Goal: Information Seeking & Learning: Stay updated

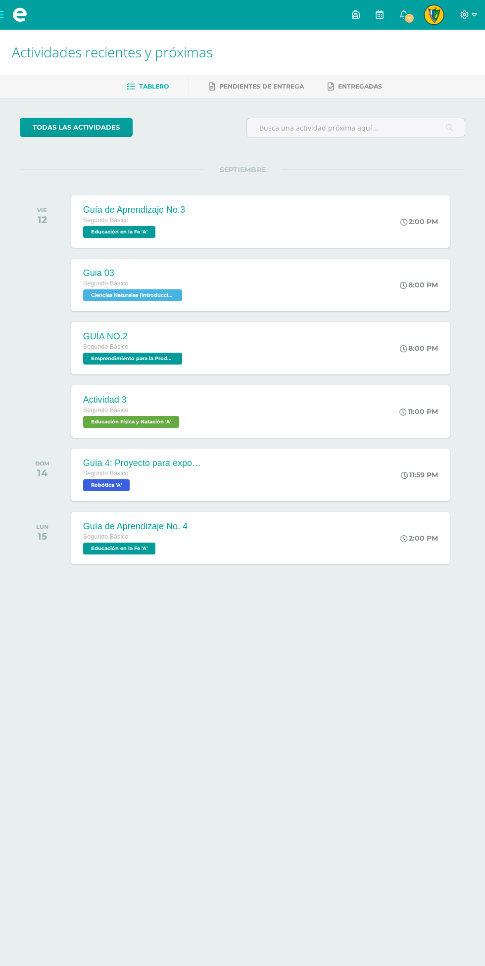
click at [415, 3] on link "7" at bounding box center [404, 15] width 24 height 30
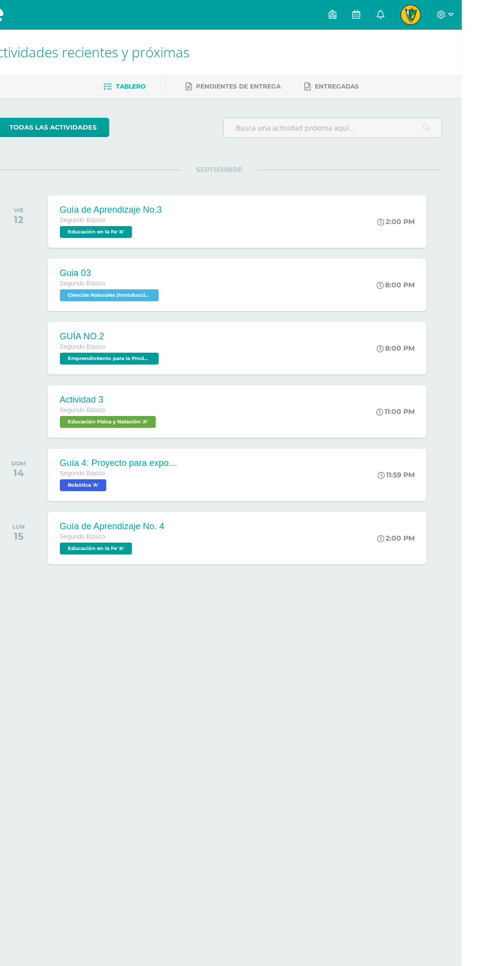
click at [408, 17] on icon at bounding box center [404, 14] width 8 height 9
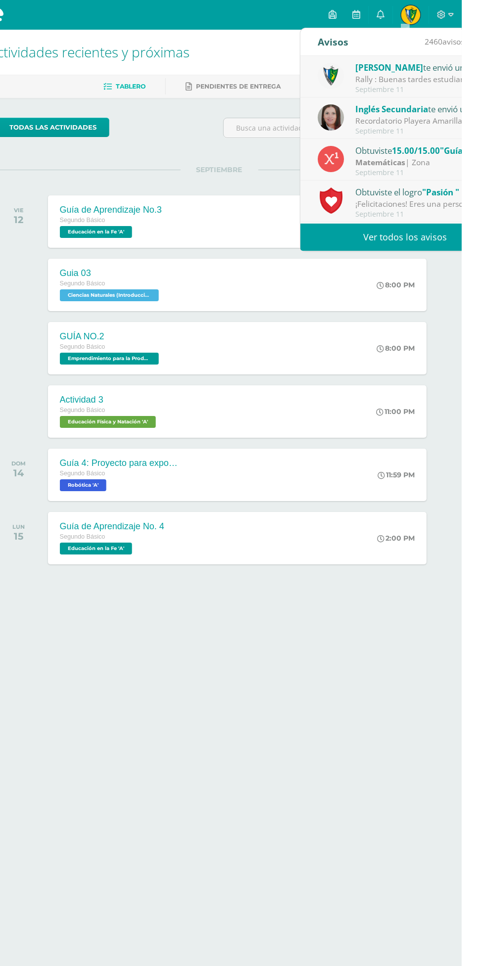
click at [460, 239] on link "Ver todos los avisos" at bounding box center [427, 237] width 209 height 27
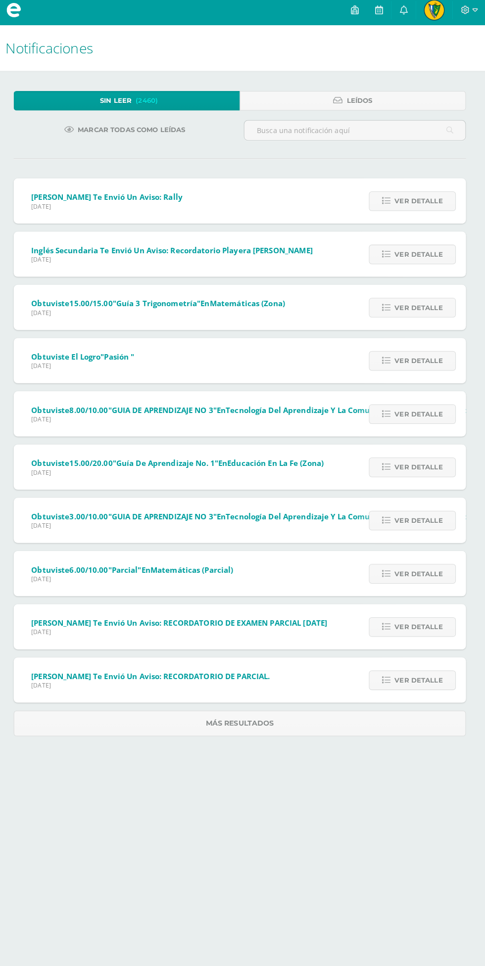
click at [413, 202] on span "Ver detalle" at bounding box center [418, 203] width 47 height 18
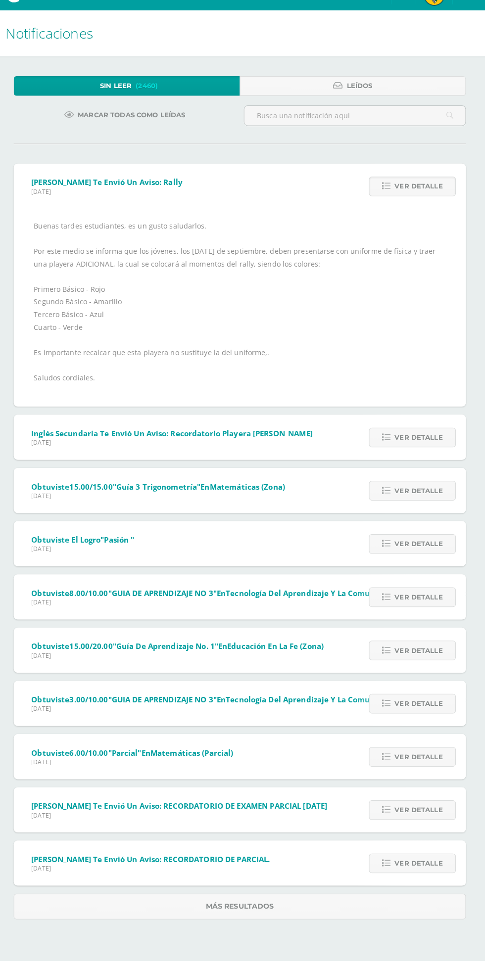
click at [420, 449] on span "Ver detalle" at bounding box center [418, 450] width 47 height 18
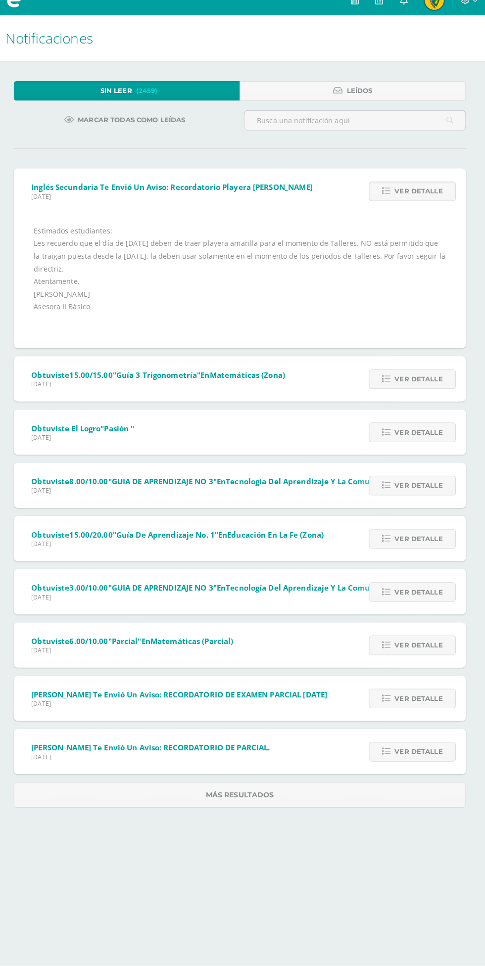
click at [429, 436] on span "Ver detalle" at bounding box center [418, 440] width 47 height 18
